Goal: Task Accomplishment & Management: Complete application form

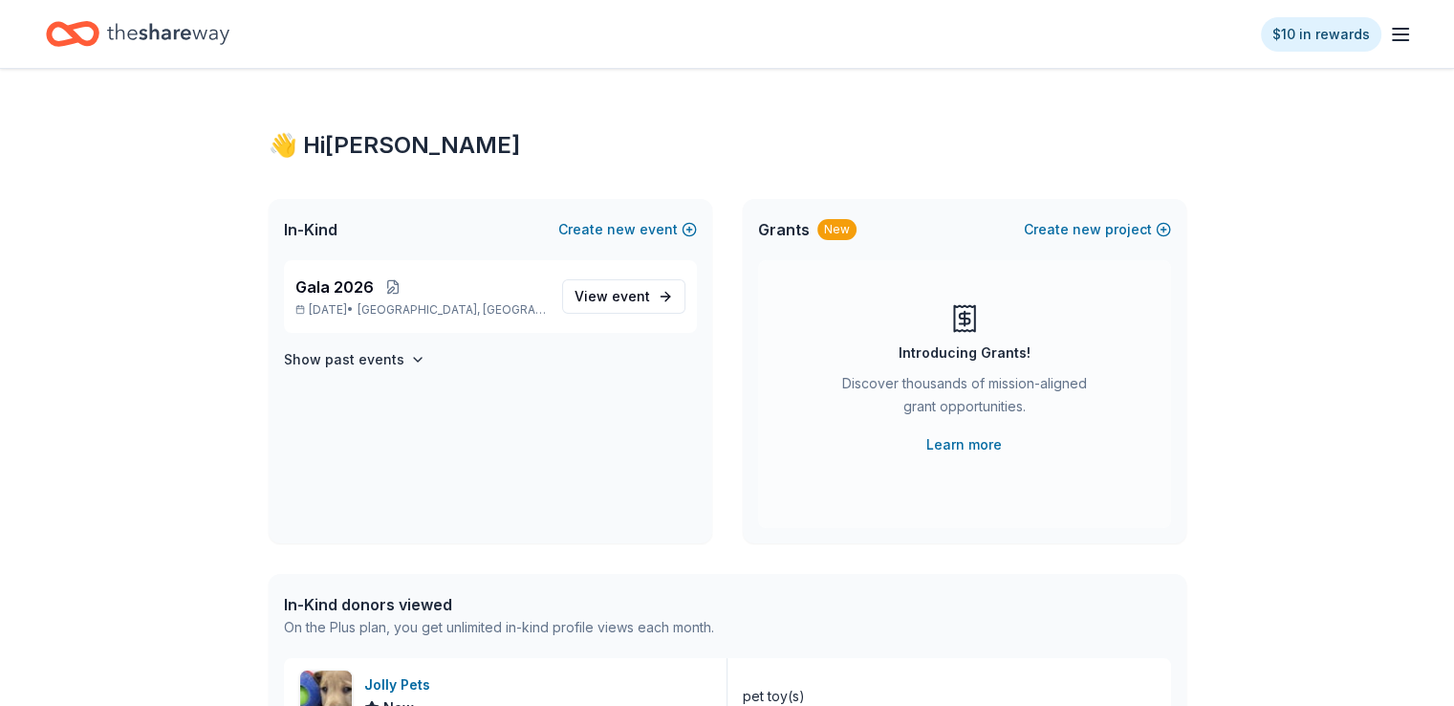
click at [185, 32] on icon "Home" at bounding box center [168, 33] width 122 height 39
click at [599, 303] on span "View event" at bounding box center [613, 296] width 76 height 23
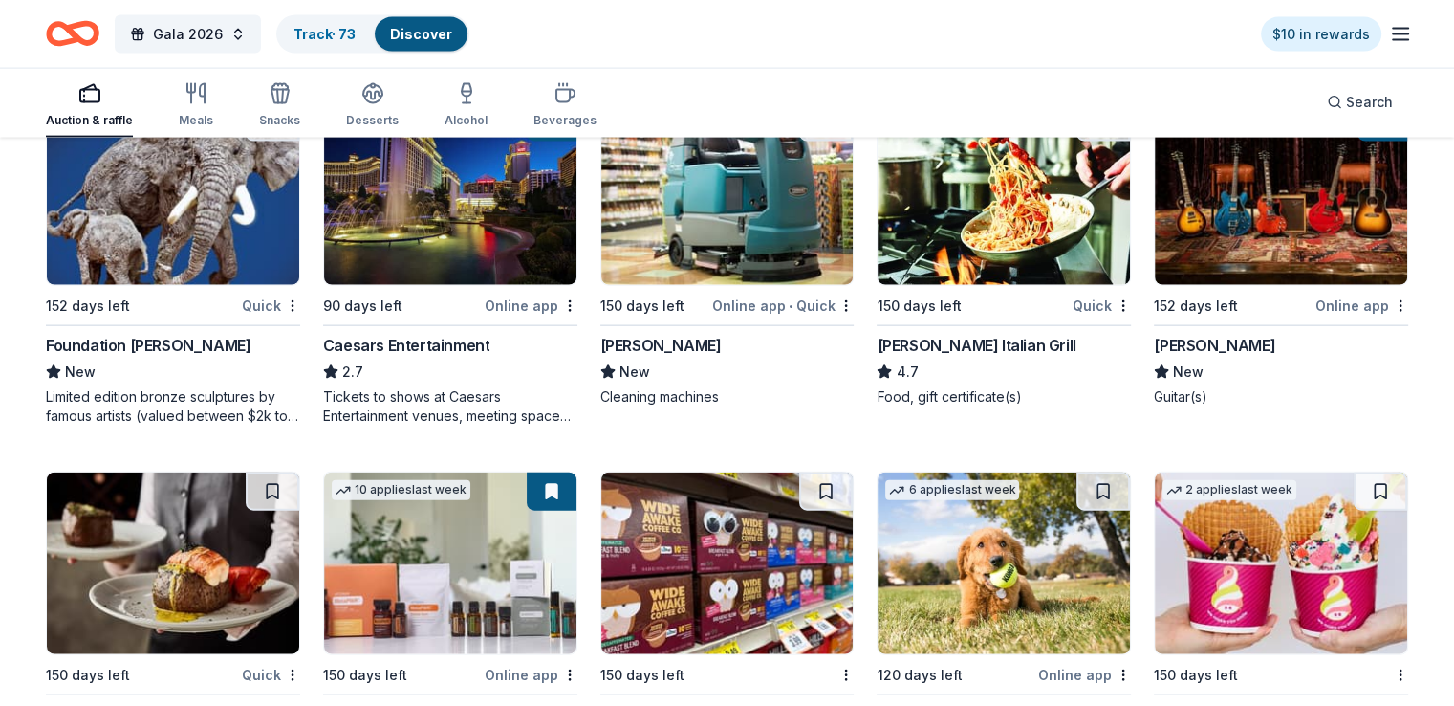
scroll to position [4138, 0]
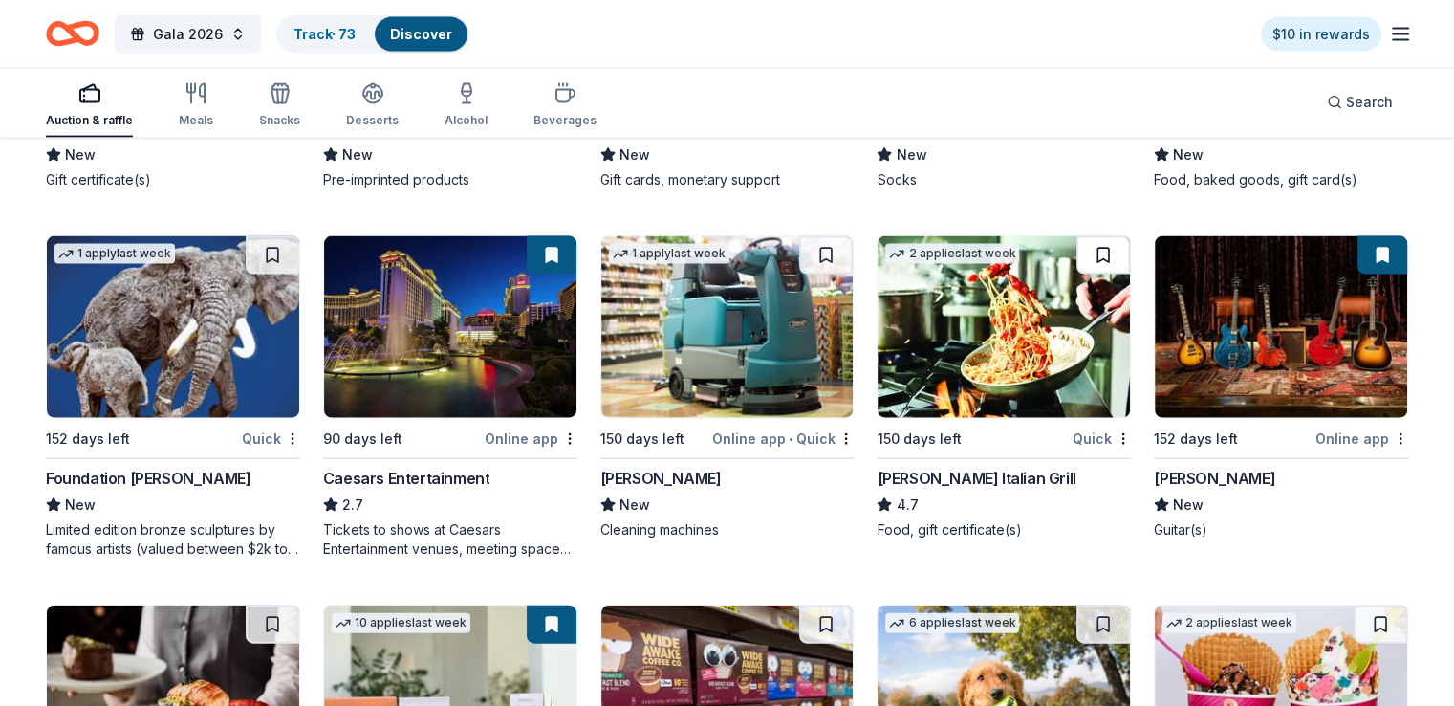
click at [1077, 246] on button at bounding box center [1104, 255] width 54 height 38
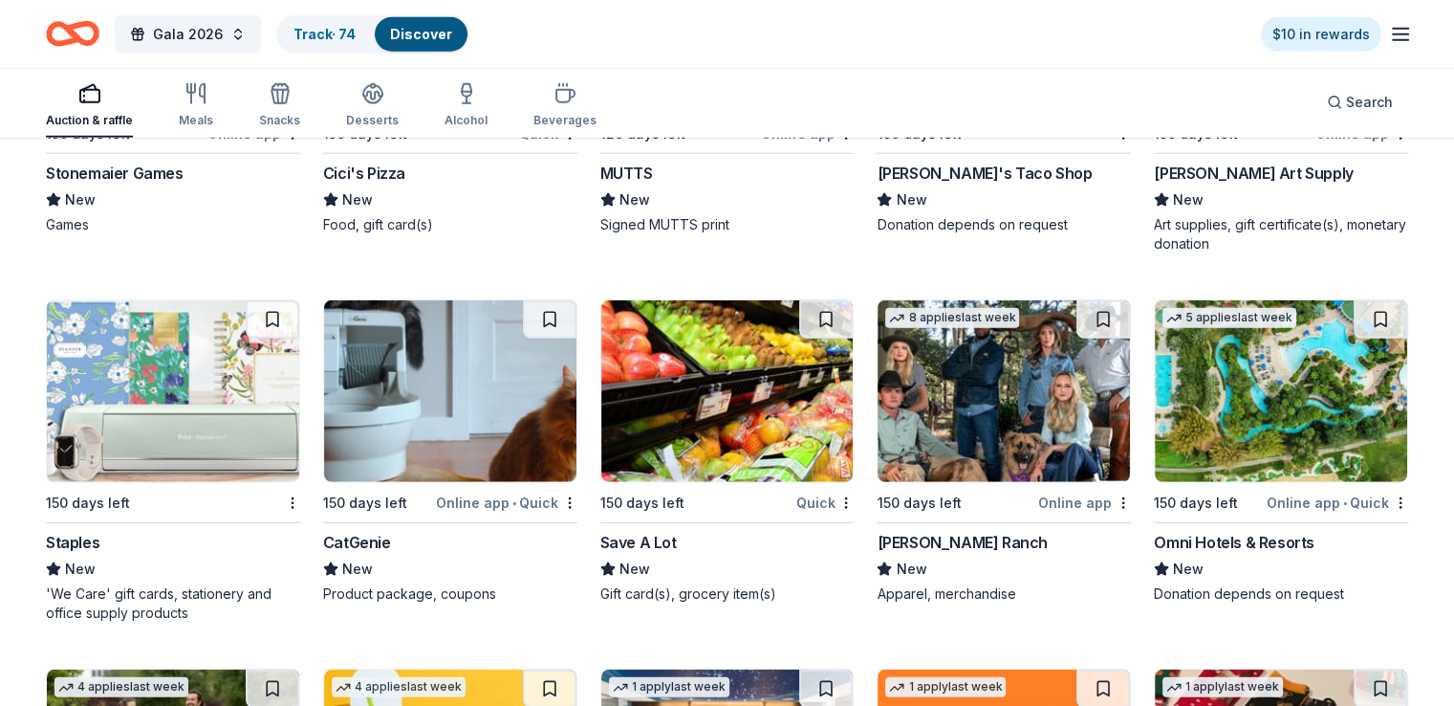
scroll to position [5190, 0]
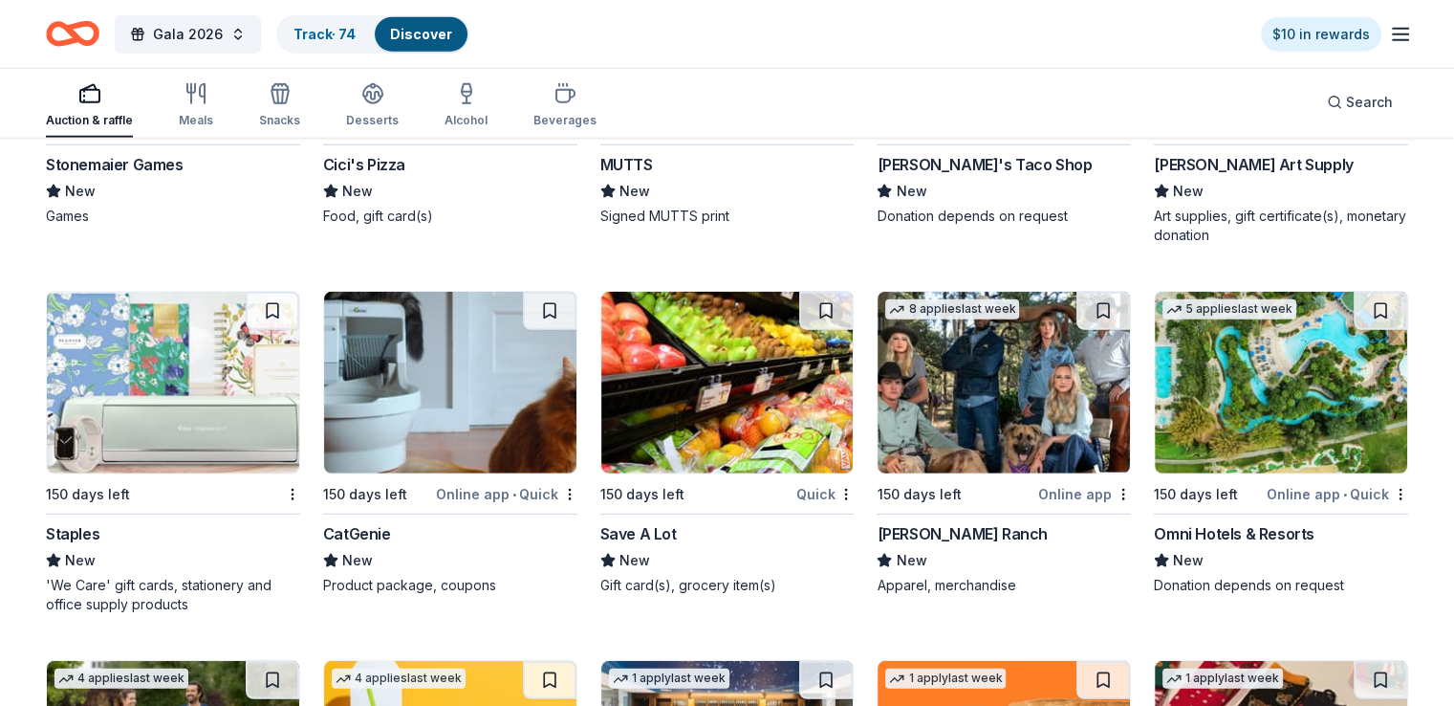
click at [99, 522] on div "Staples" at bounding box center [73, 533] width 54 height 23
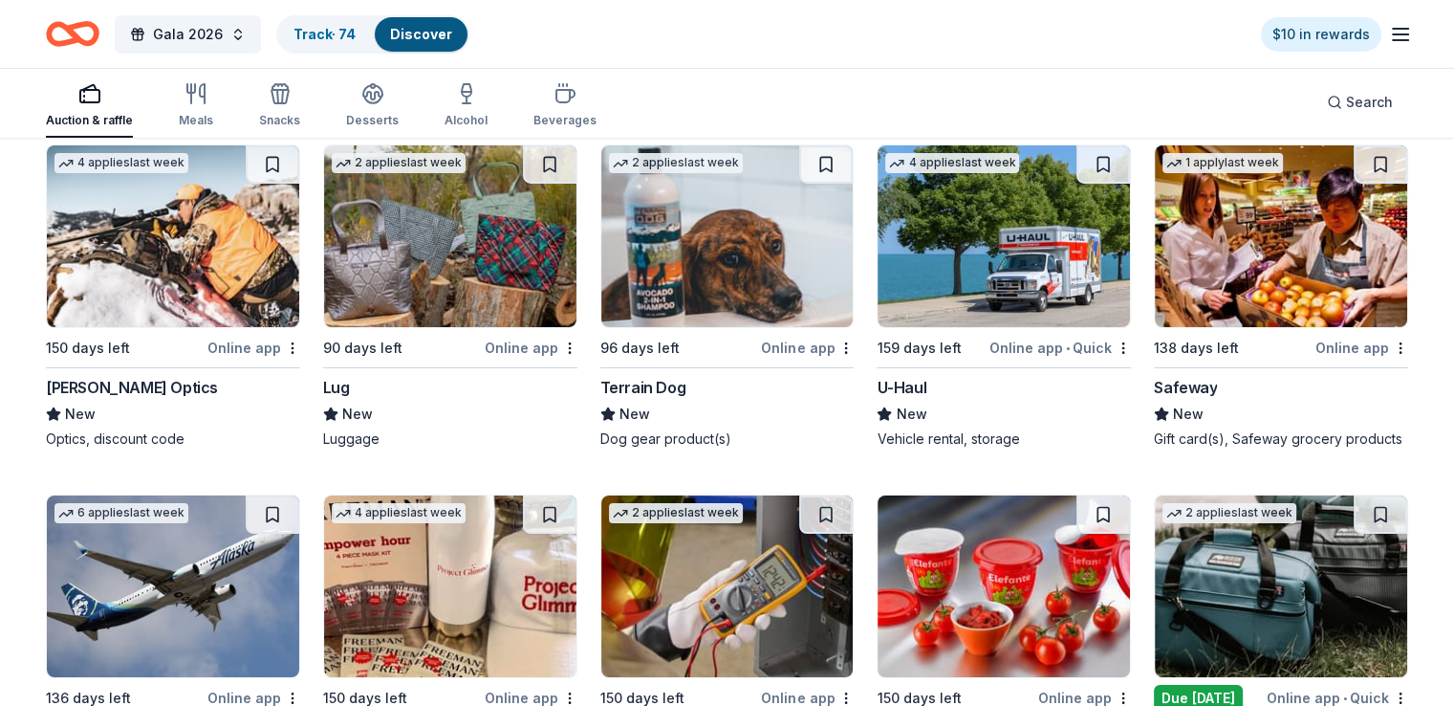
scroll to position [6815, 0]
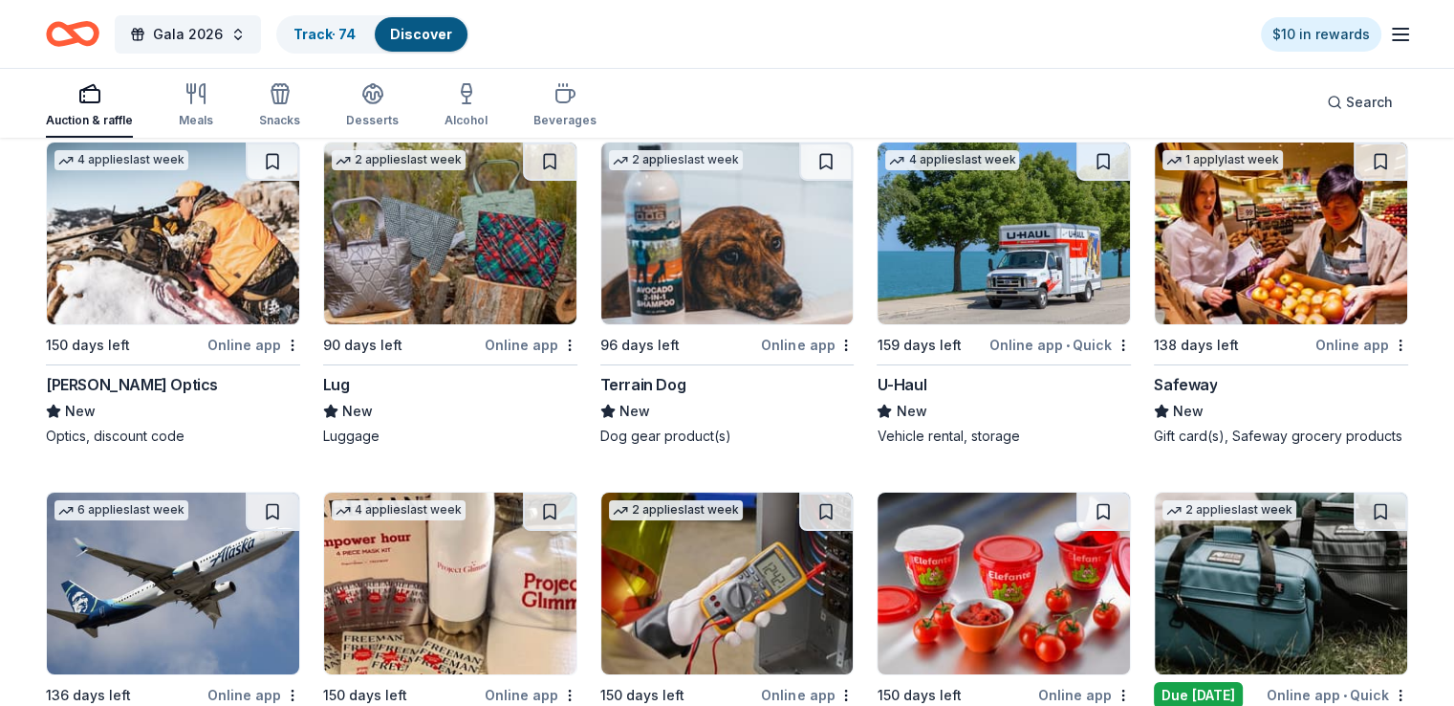
click at [386, 342] on div "90 days left" at bounding box center [362, 345] width 79 height 23
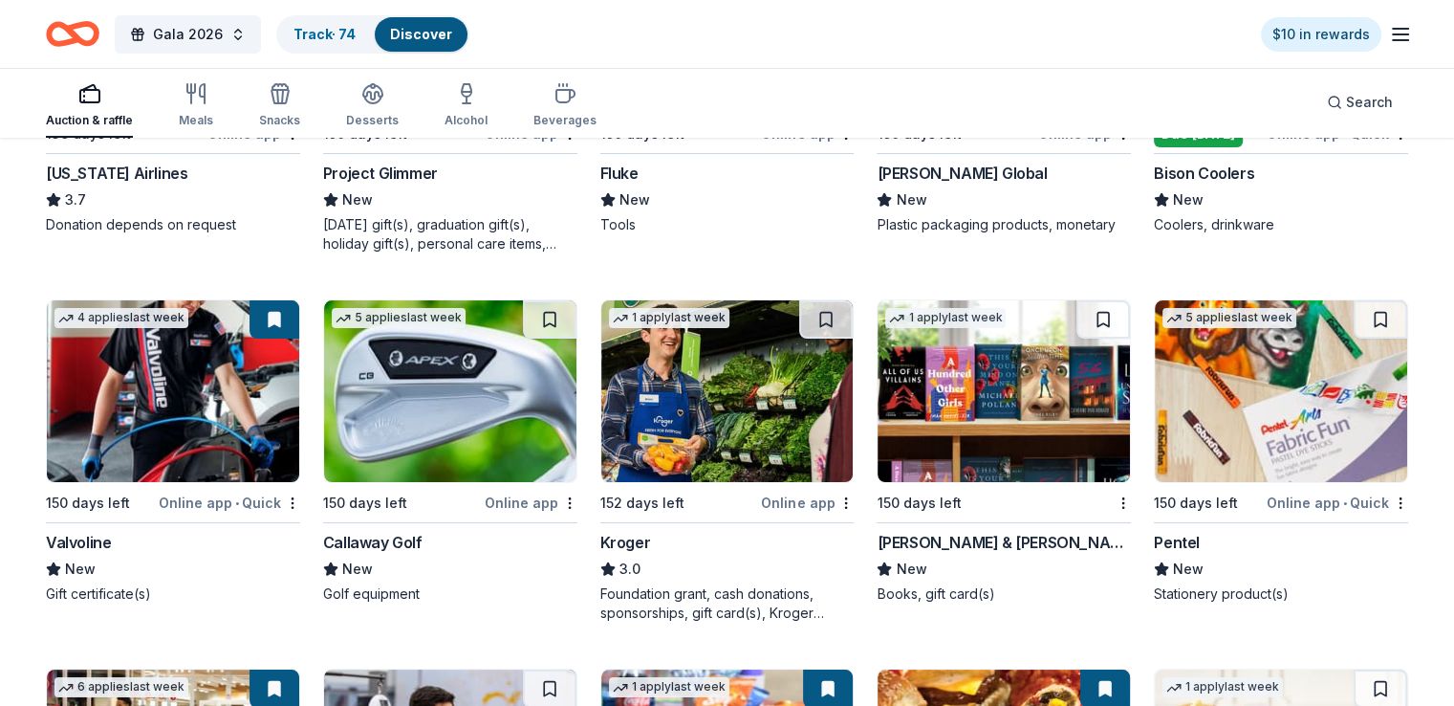
scroll to position [7389, 0]
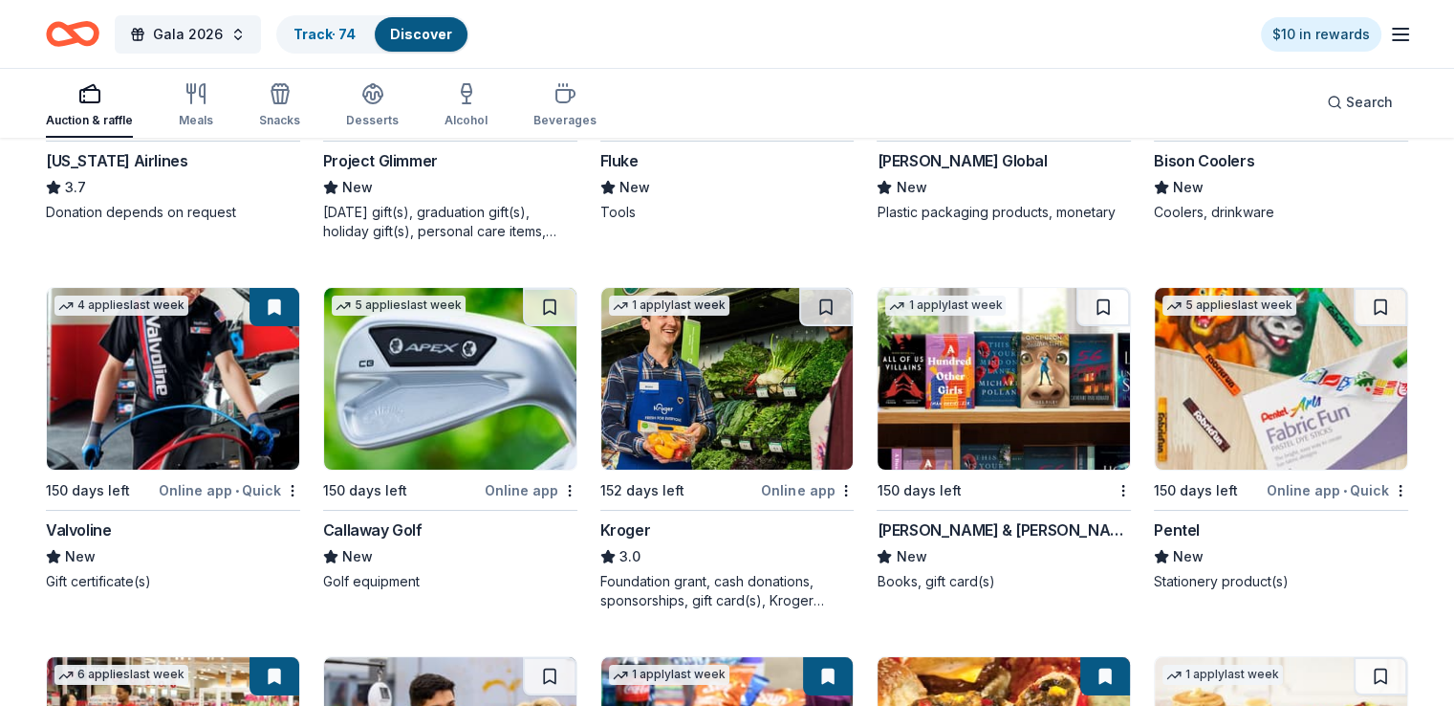
click at [991, 445] on img at bounding box center [1004, 379] width 252 height 182
click at [1086, 311] on button at bounding box center [1104, 307] width 54 height 38
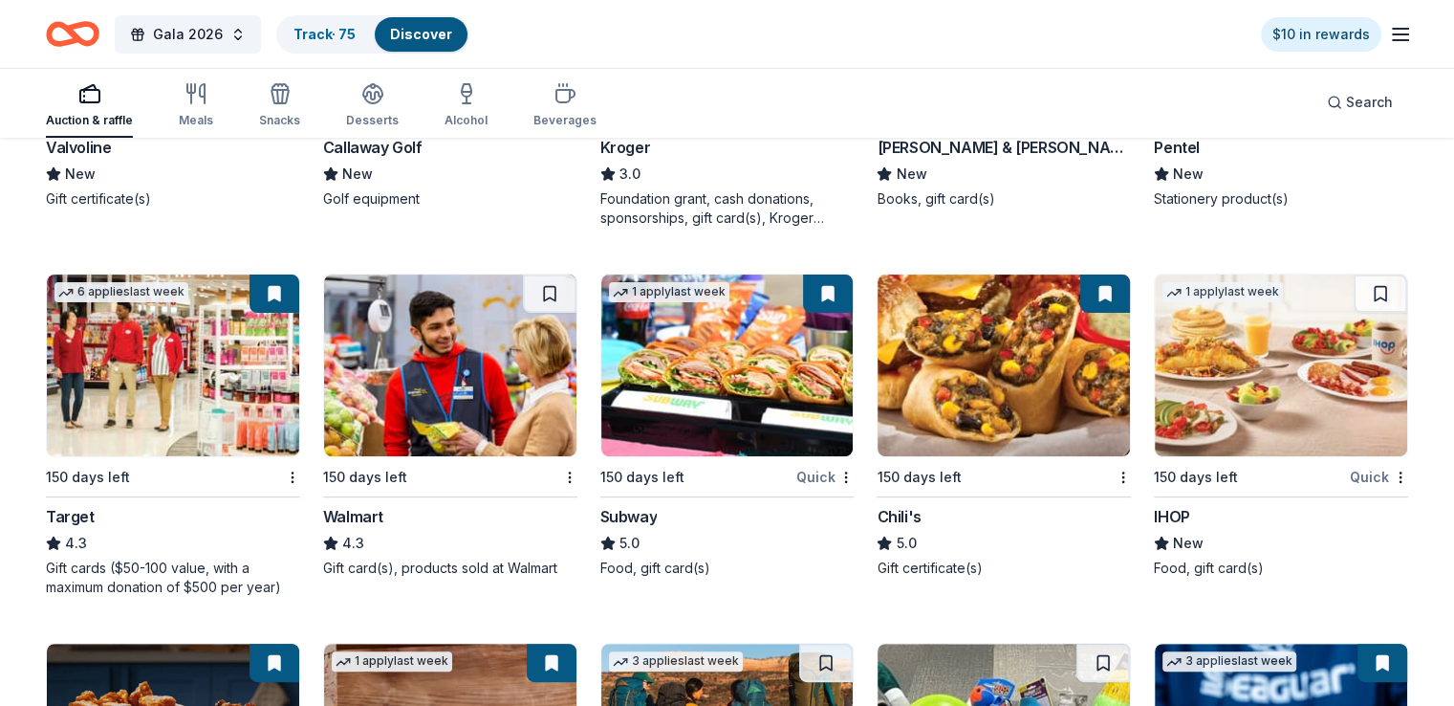
scroll to position [7867, 0]
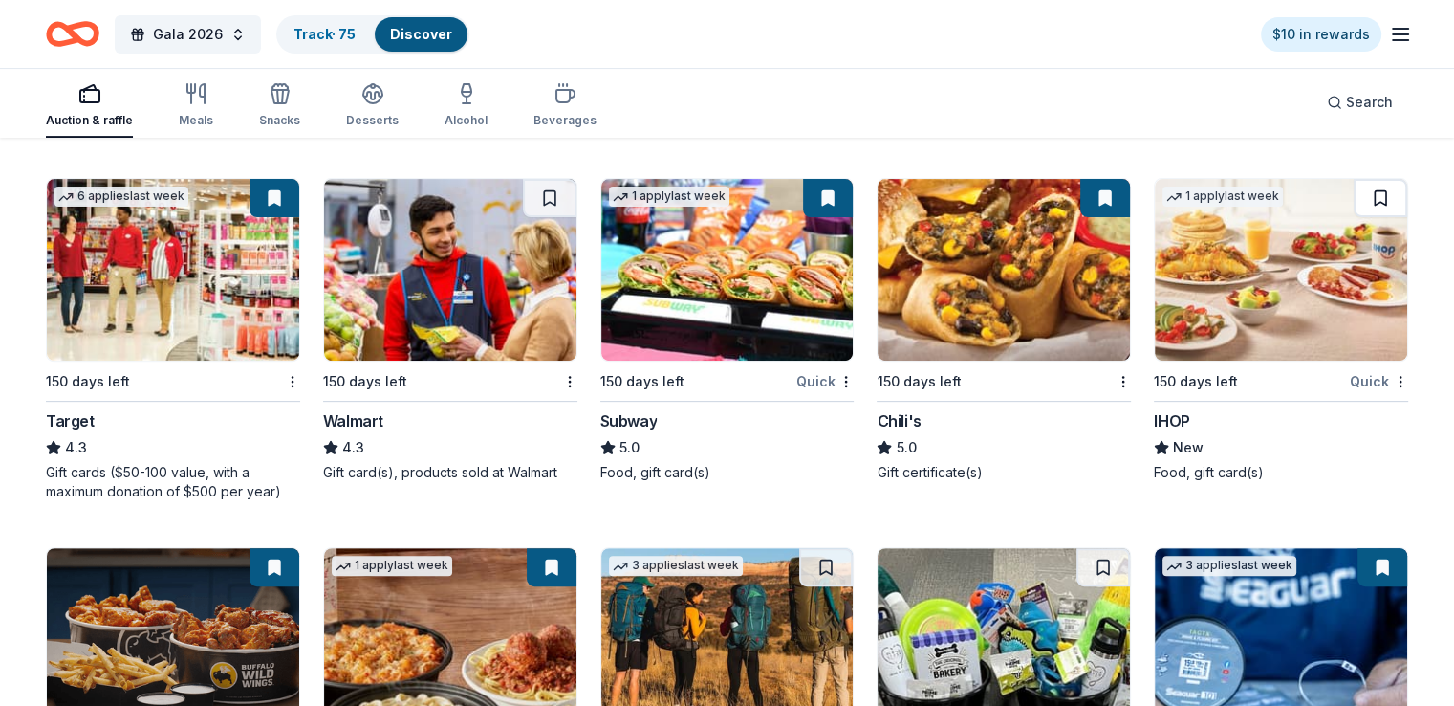
click at [1354, 205] on button at bounding box center [1381, 198] width 54 height 38
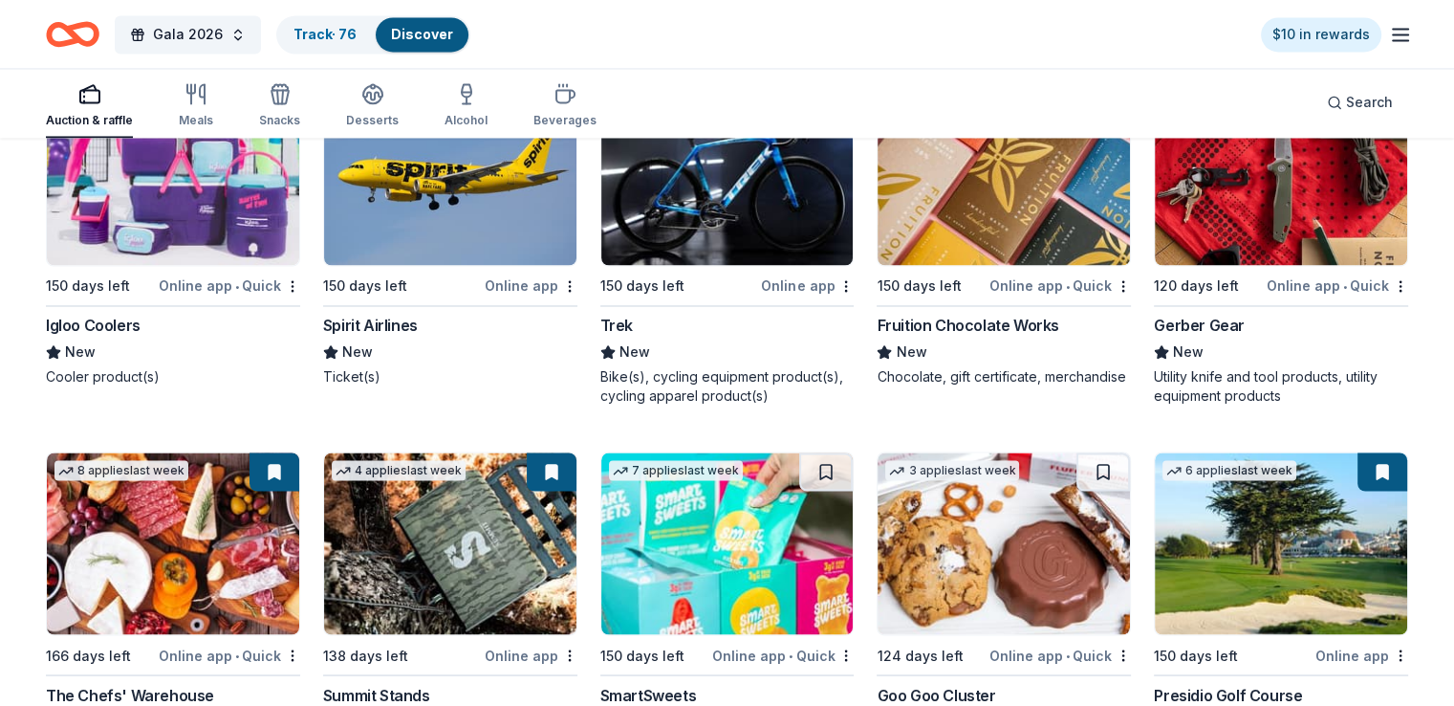
scroll to position [10455, 0]
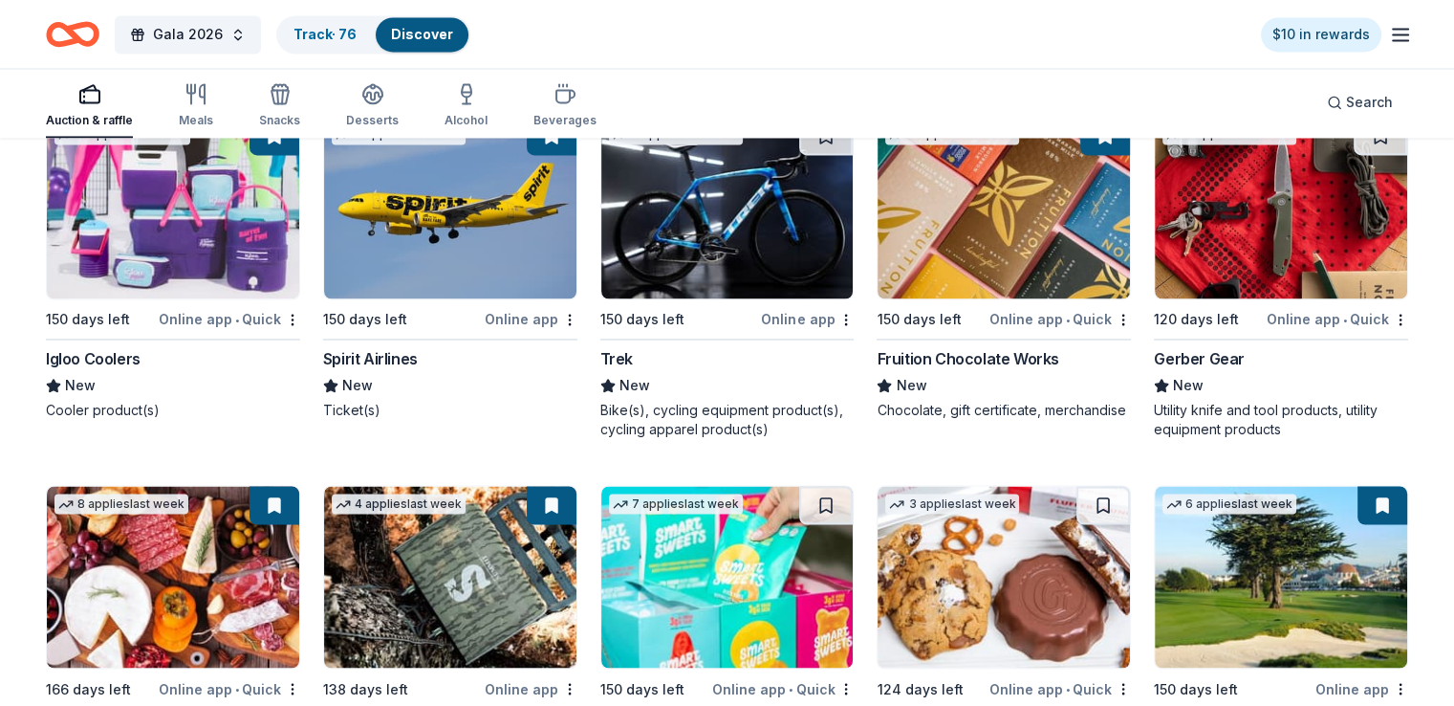
click at [714, 187] on img at bounding box center [727, 208] width 252 height 182
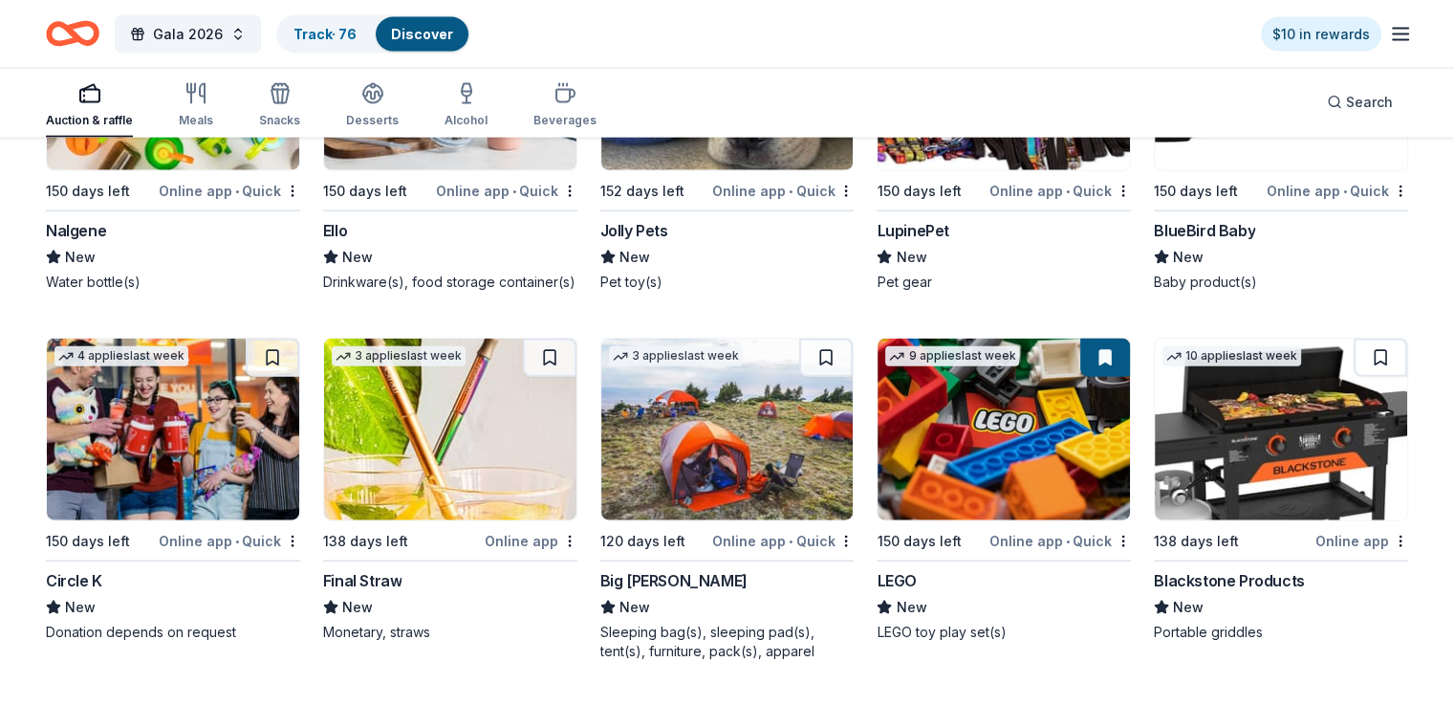
scroll to position [11767, 0]
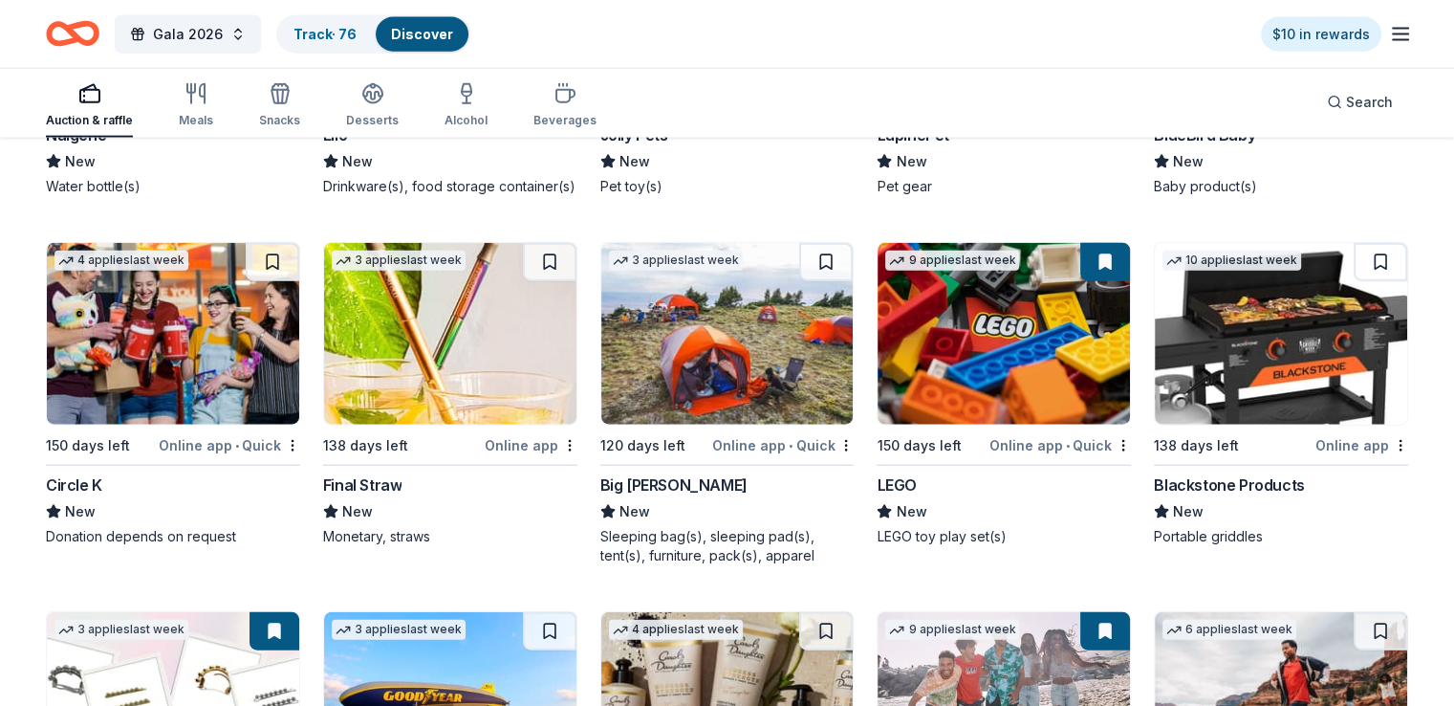
click at [756, 425] on img at bounding box center [727, 334] width 252 height 182
click at [1212, 457] on div "138 days left" at bounding box center [1196, 445] width 85 height 23
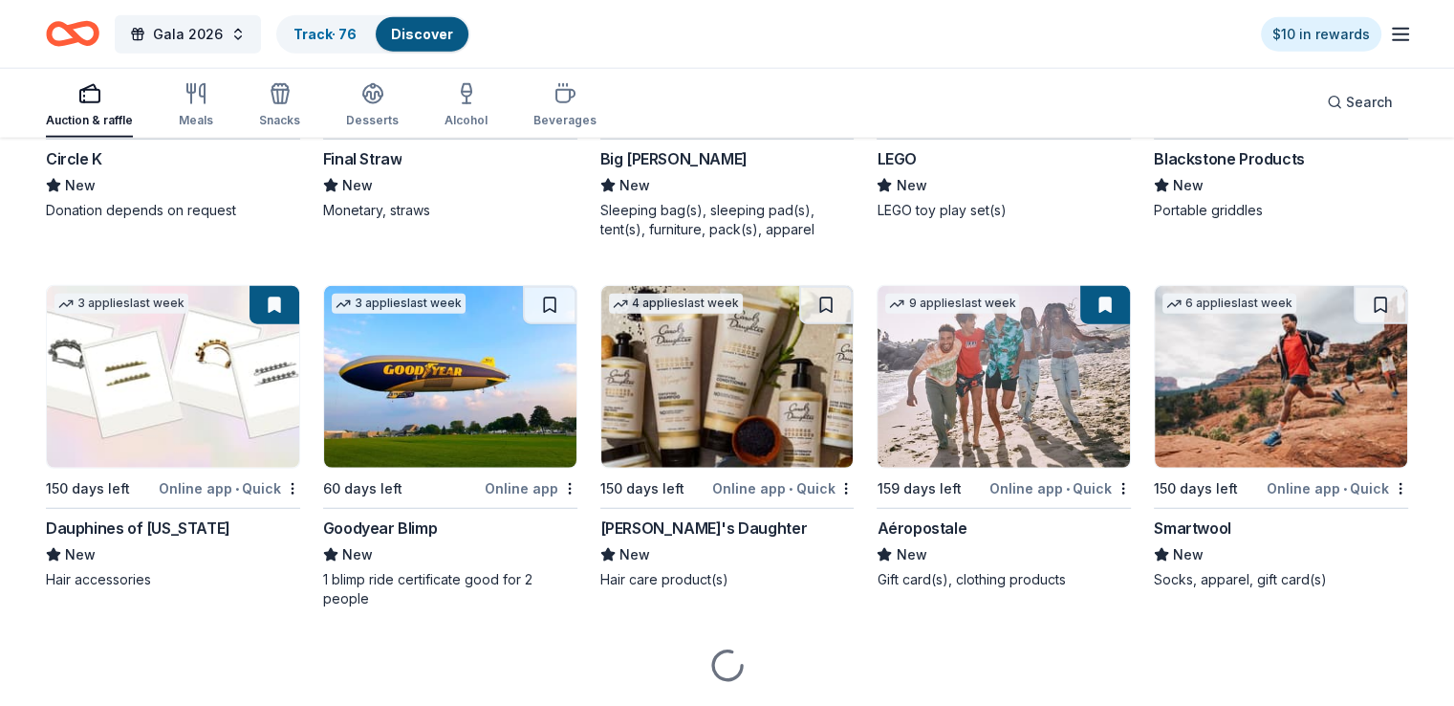
scroll to position [12217, 0]
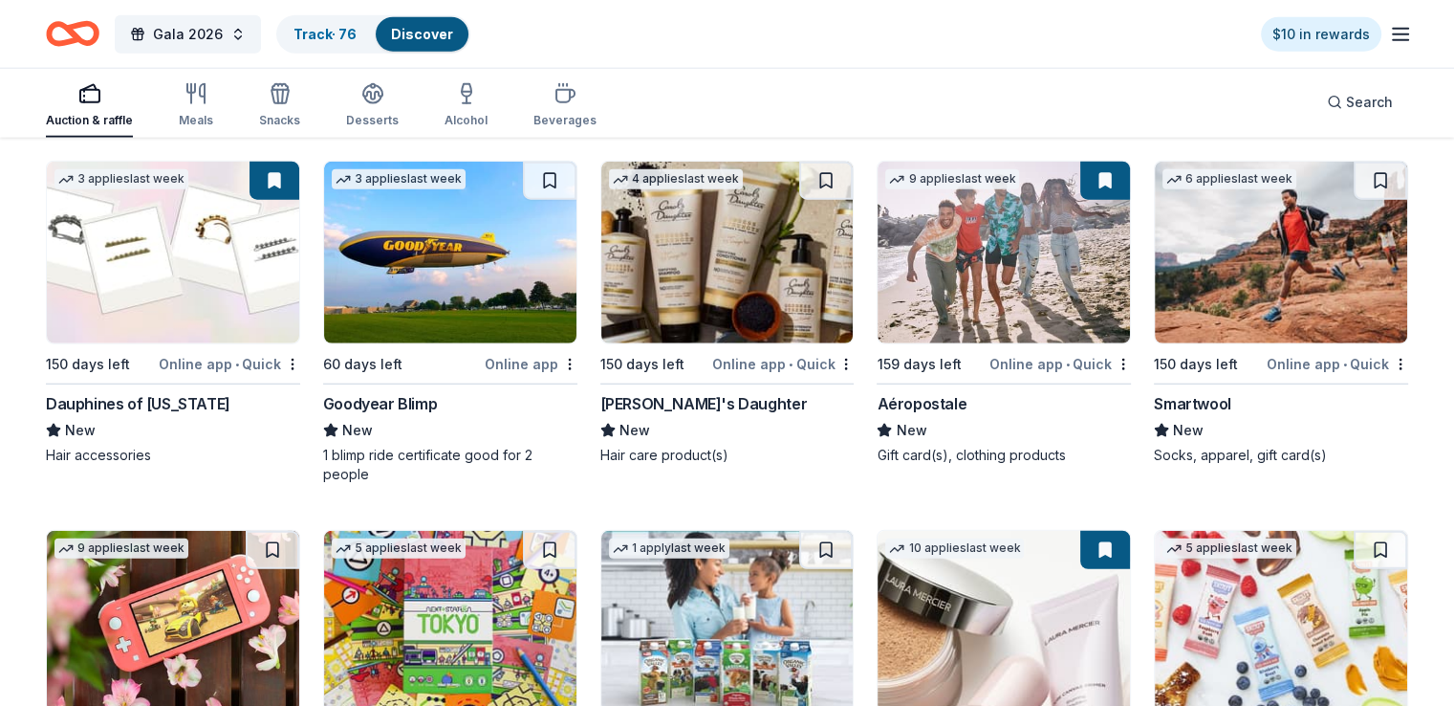
click at [405, 415] on div "Goodyear Blimp" at bounding box center [380, 403] width 114 height 23
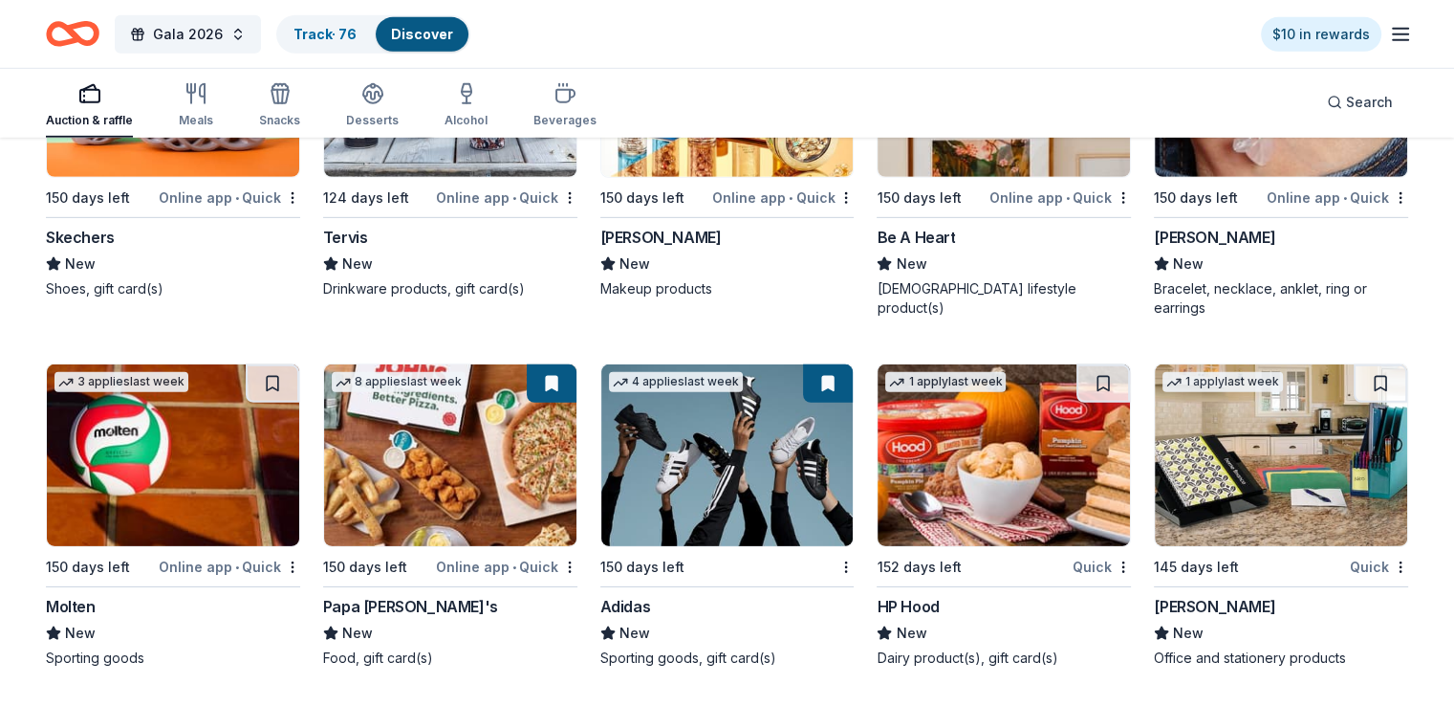
scroll to position [13190, 0]
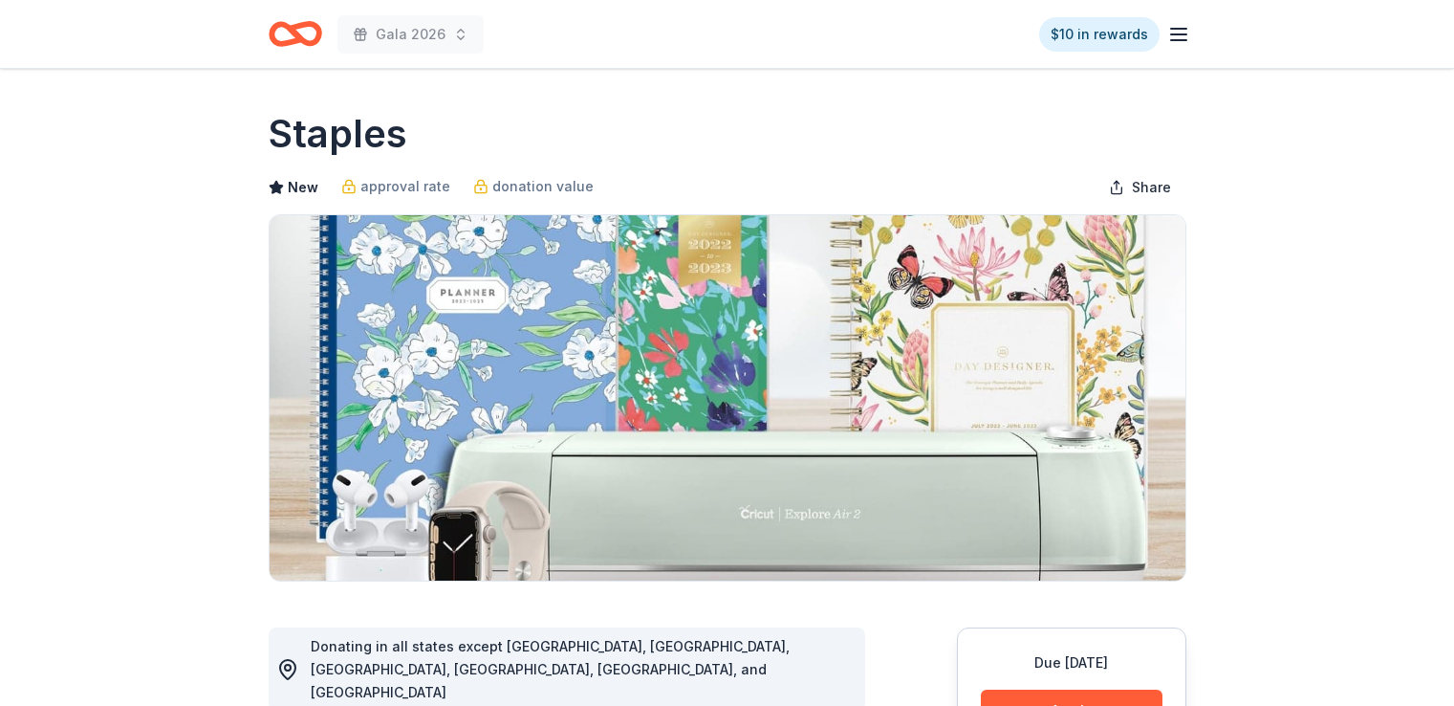
scroll to position [191, 0]
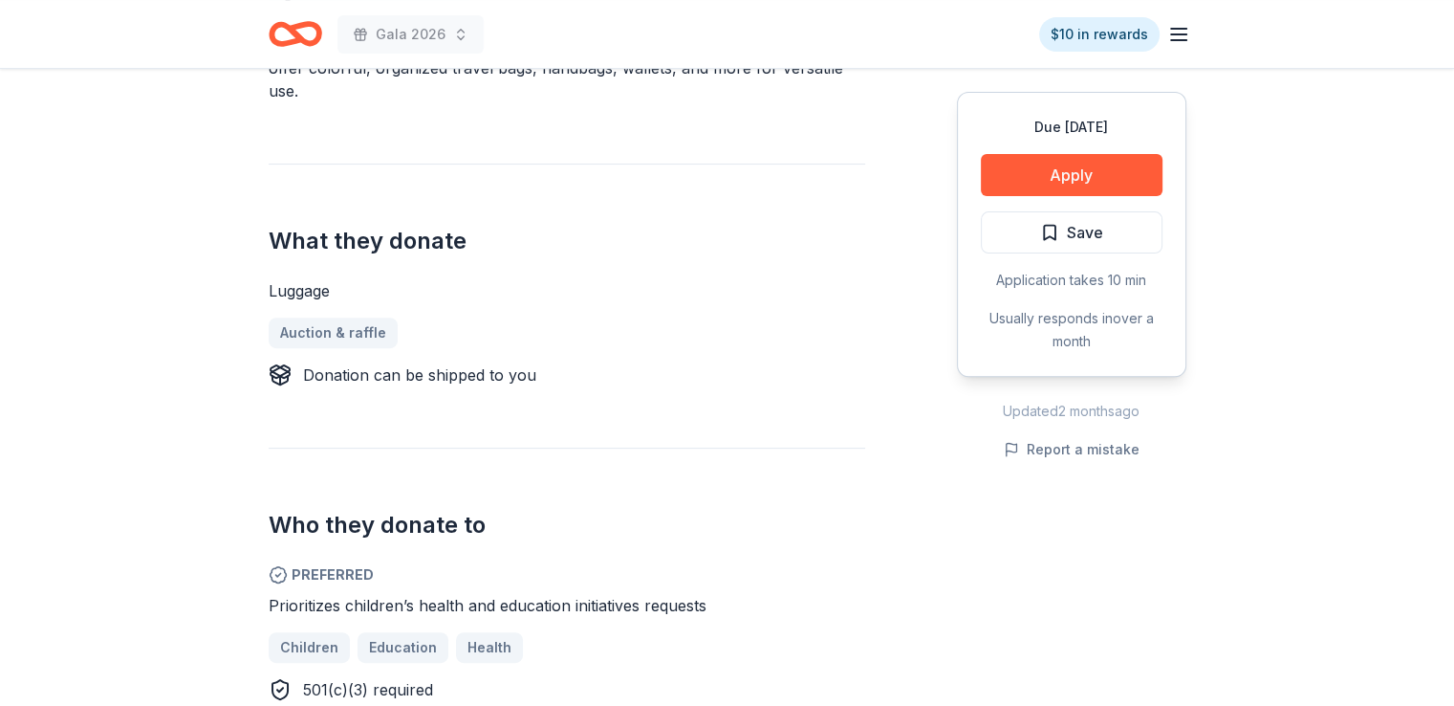
scroll to position [478, 0]
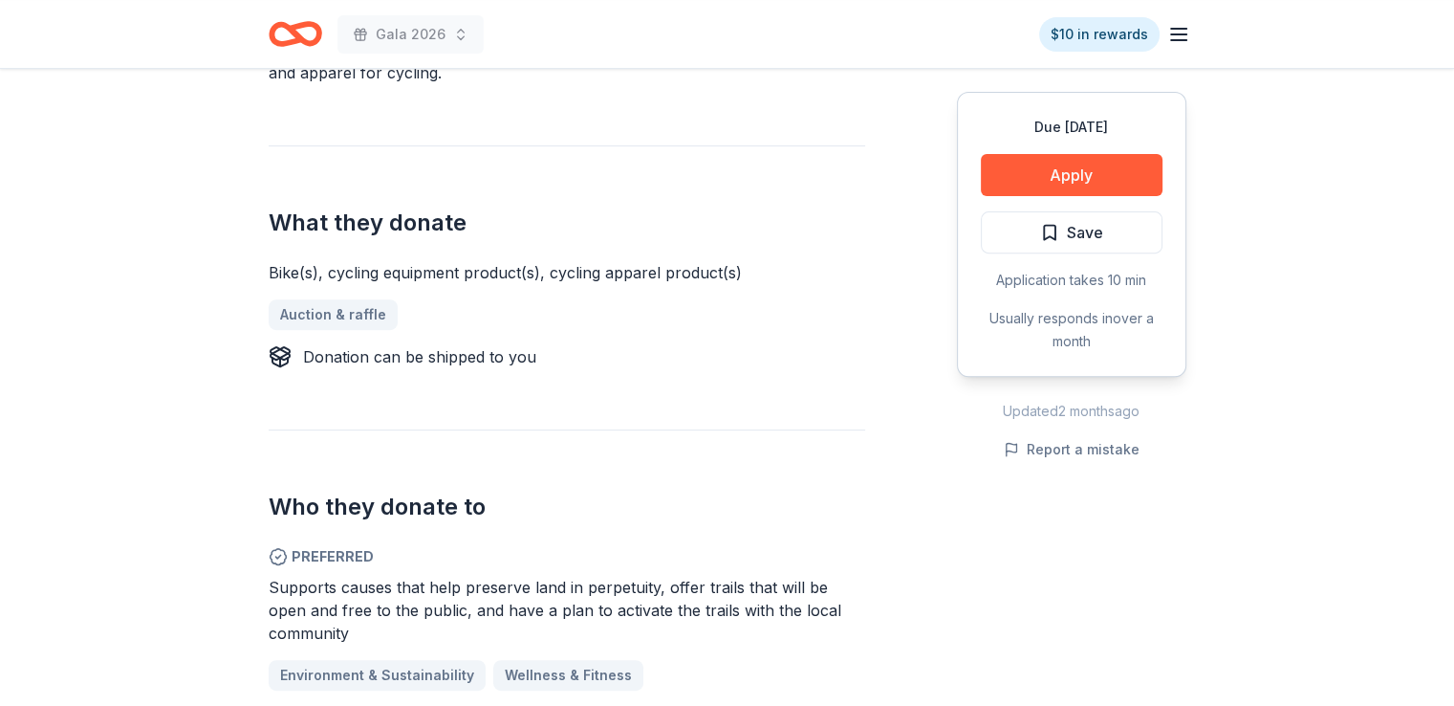
scroll to position [765, 0]
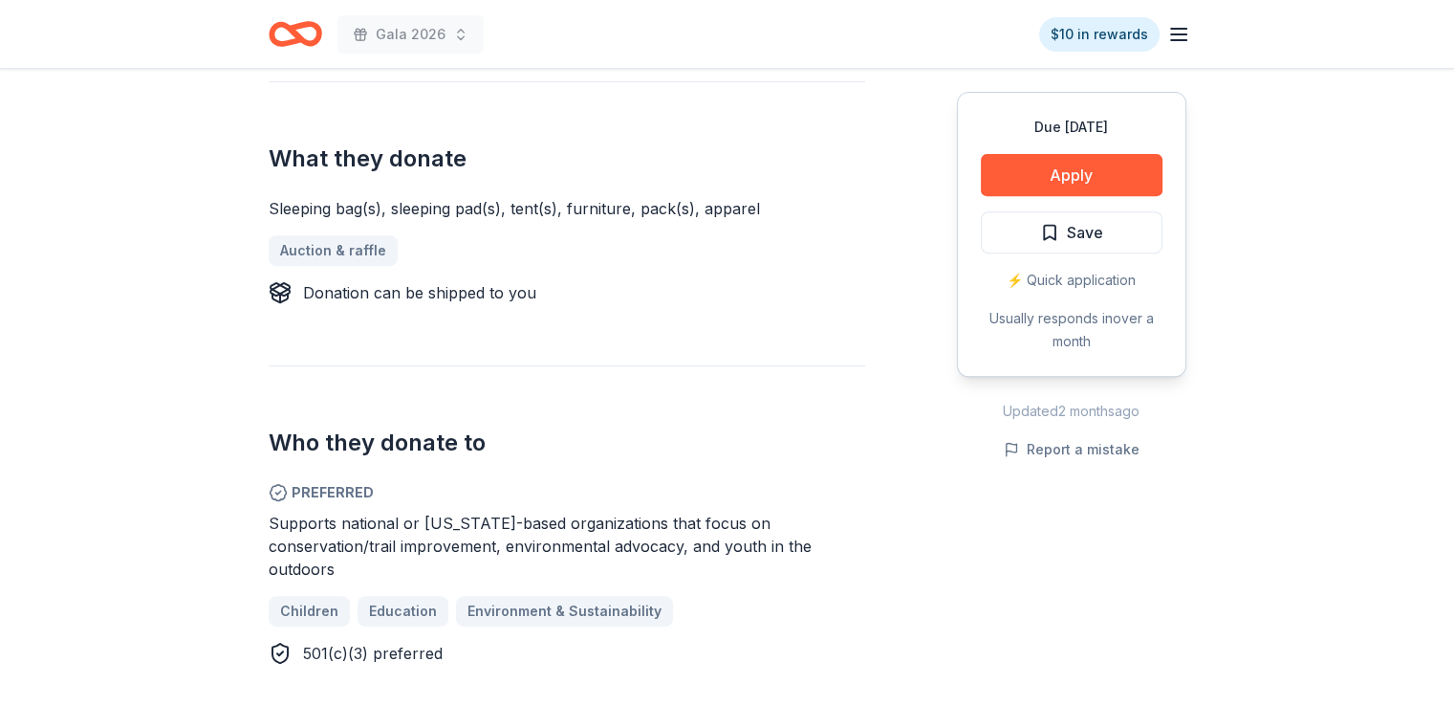
scroll to position [765, 0]
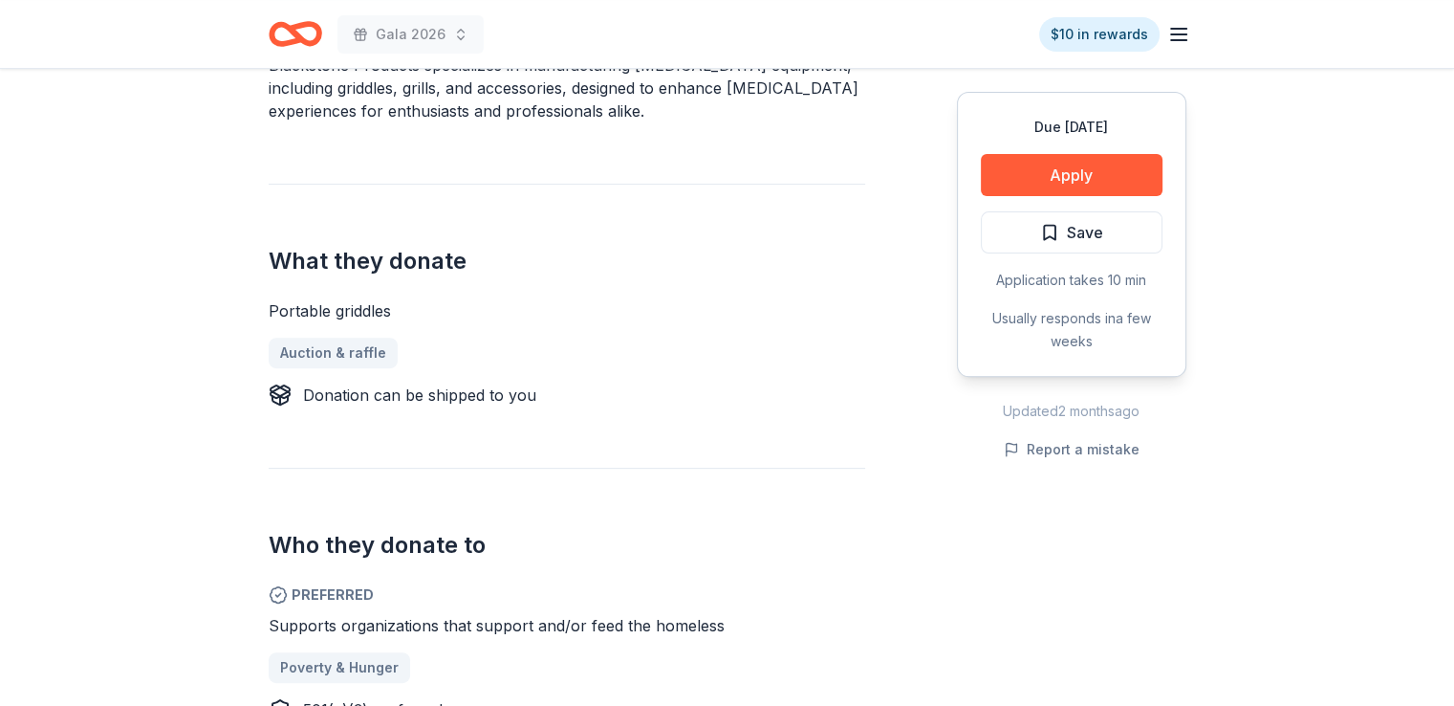
scroll to position [669, 0]
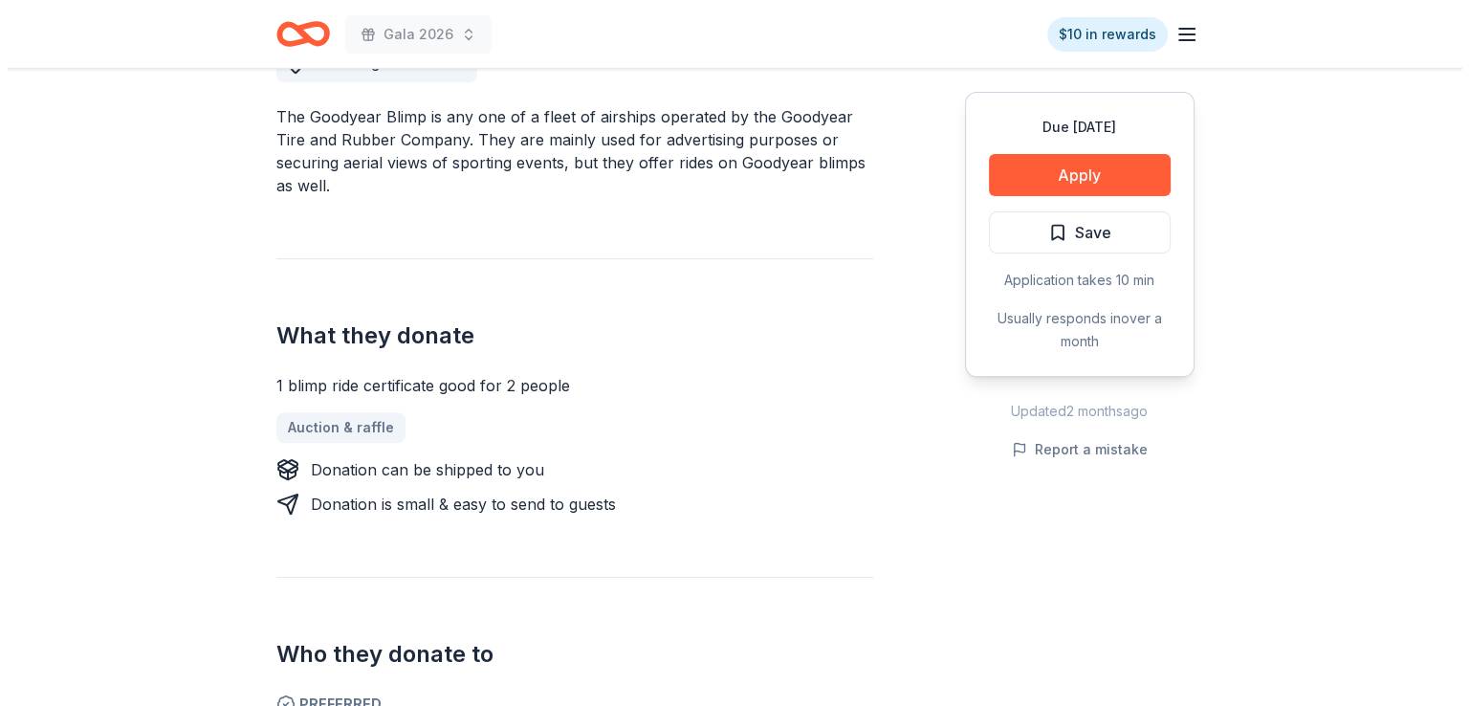
scroll to position [574, 0]
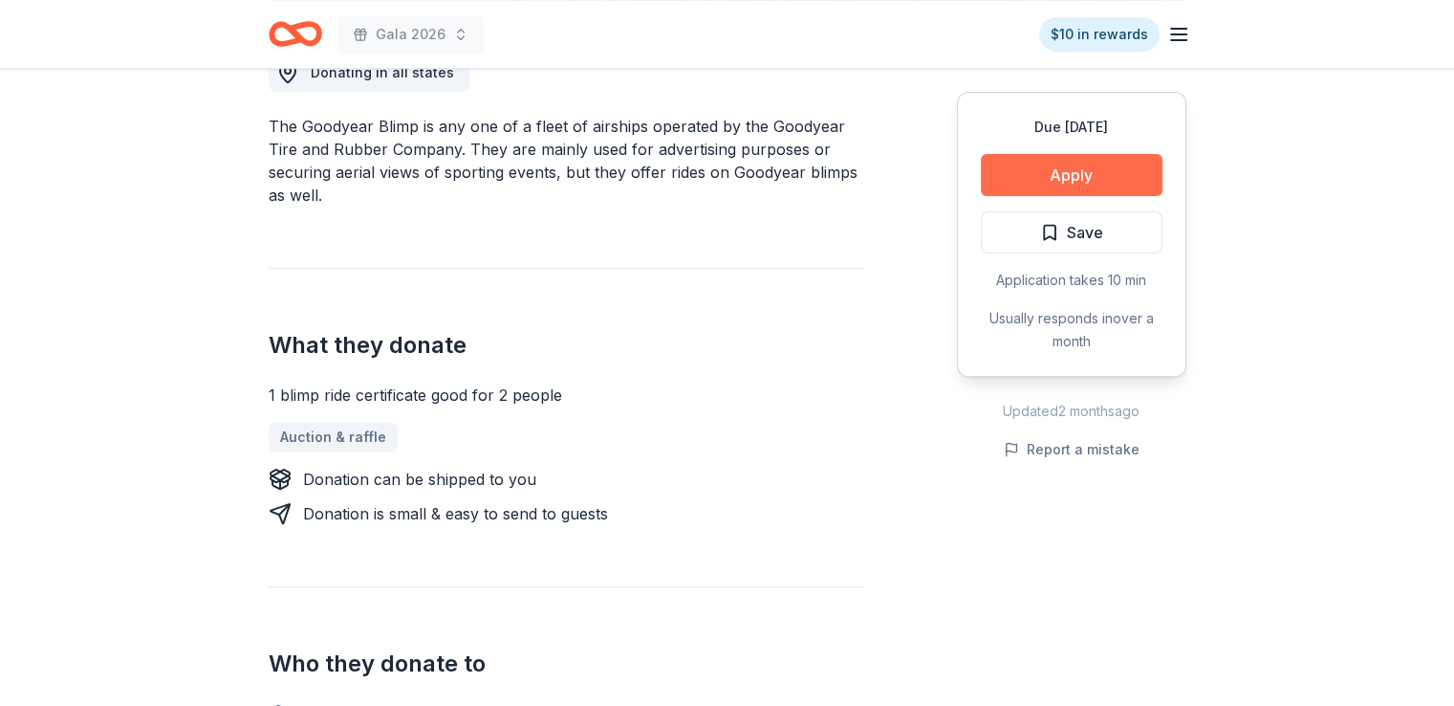
click at [1087, 173] on button "Apply" at bounding box center [1072, 175] width 182 height 42
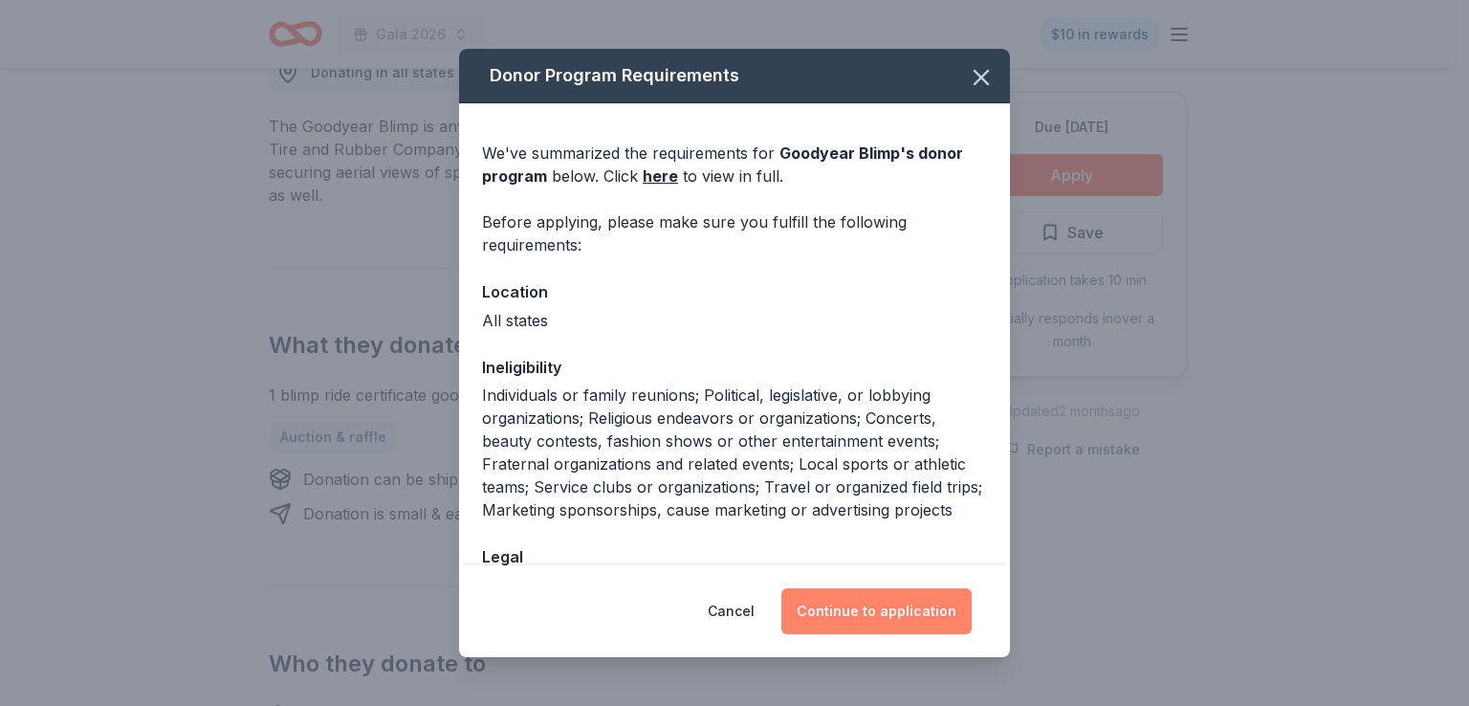
click at [858, 605] on button "Continue to application" at bounding box center [876, 611] width 190 height 46
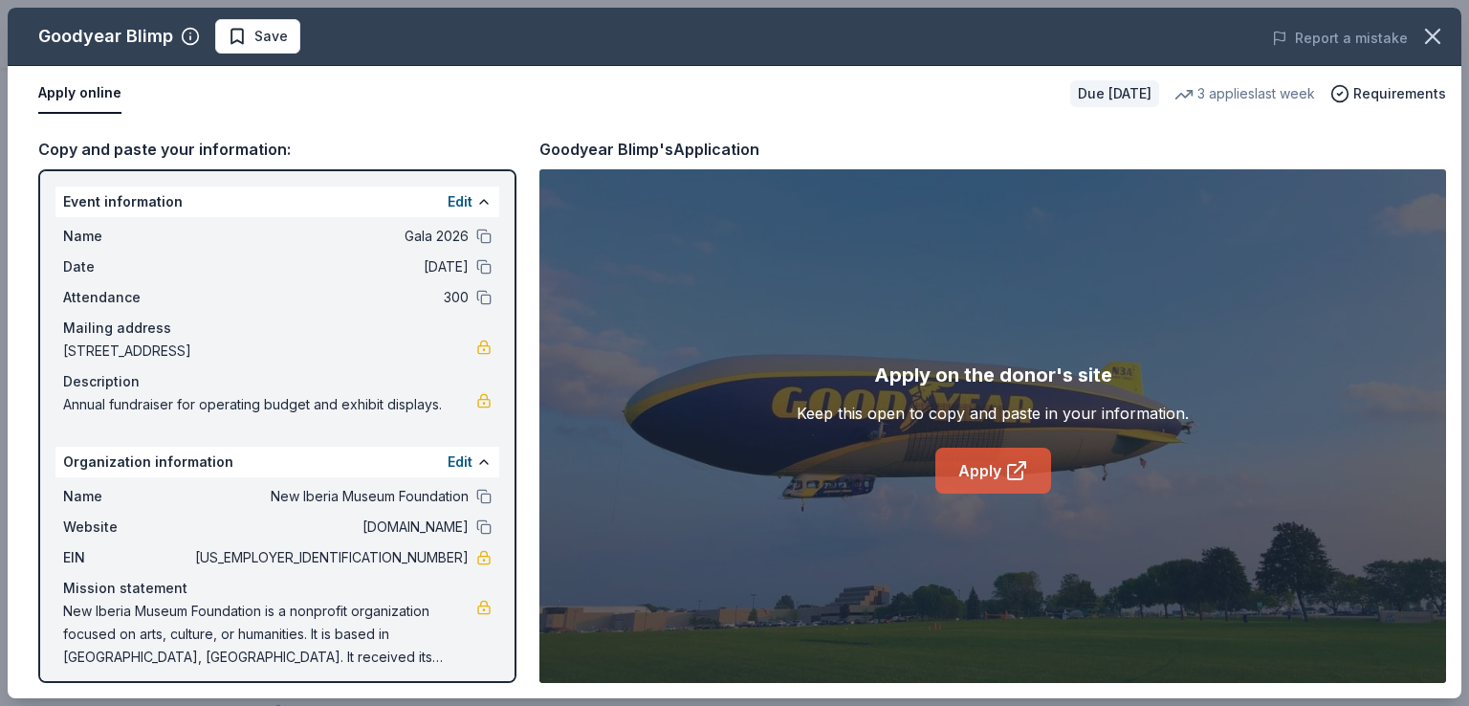
click at [986, 473] on link "Apply" at bounding box center [993, 470] width 116 height 46
